Goal: Find specific page/section: Find specific page/section

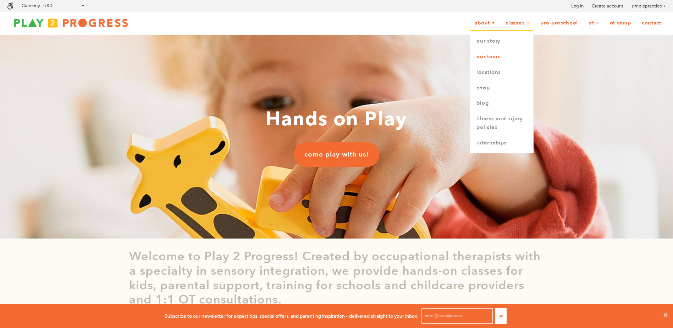
click at [485, 56] on link "Our Team" at bounding box center [501, 57] width 63 height 16
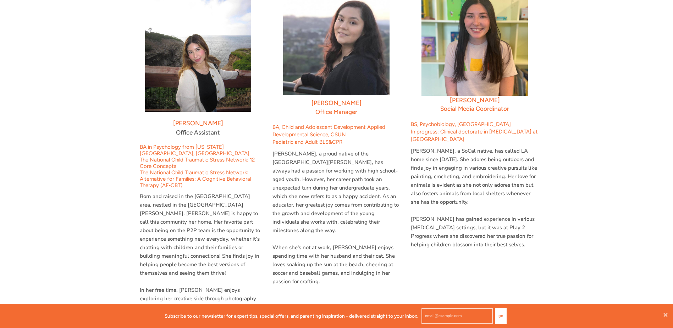
scroll to position [1969, 0]
